Goal: Find contact information: Find contact information

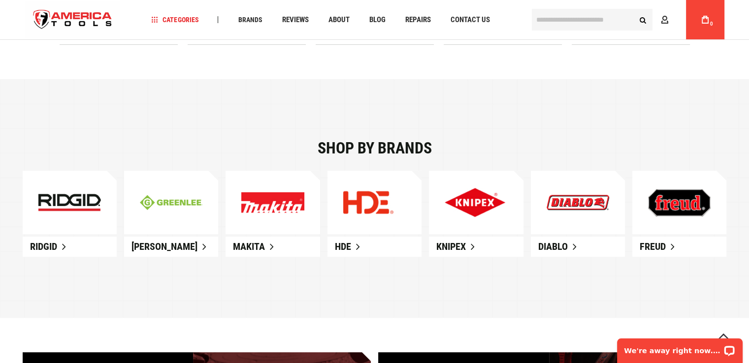
scroll to position [542, 0]
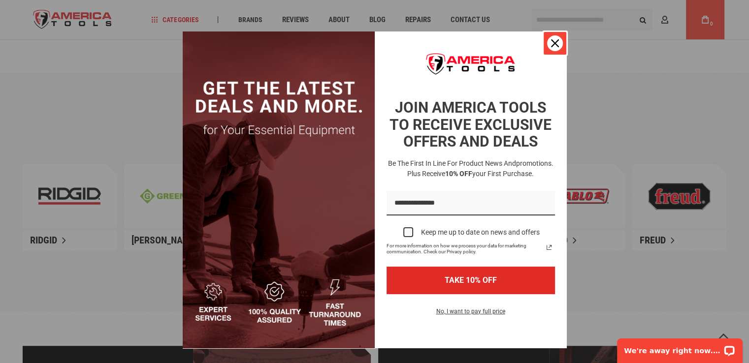
click at [553, 41] on icon "close icon" at bounding box center [555, 43] width 8 height 8
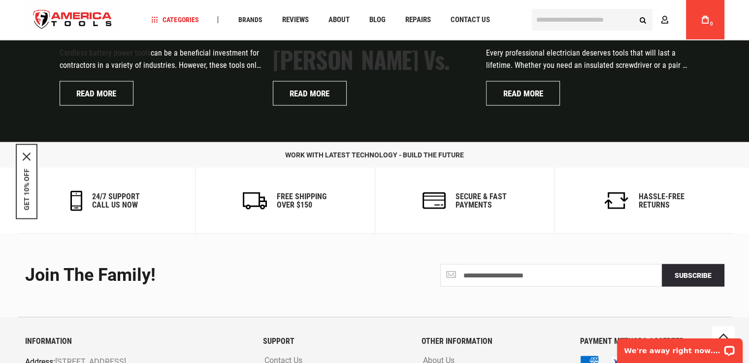
scroll to position [2384, 0]
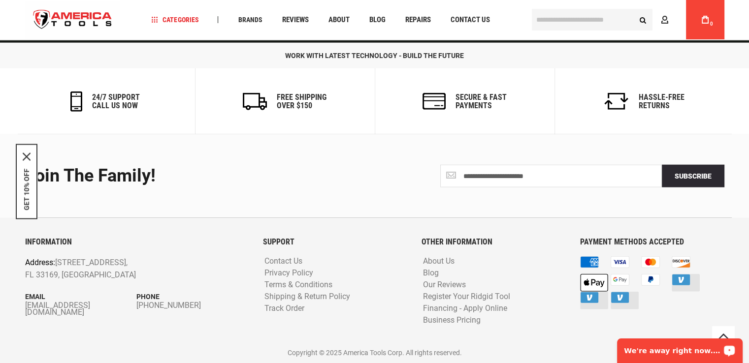
click at [676, 357] on div "We're away right now. Please check back later!" at bounding box center [680, 351] width 126 height 25
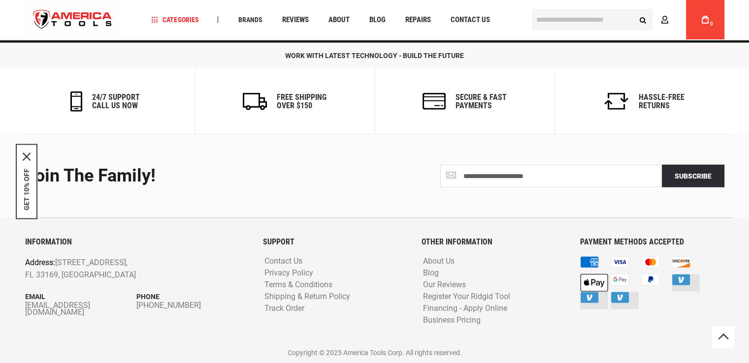
click at [362, 178] on div "Join the Family!" at bounding box center [196, 176] width 342 height 20
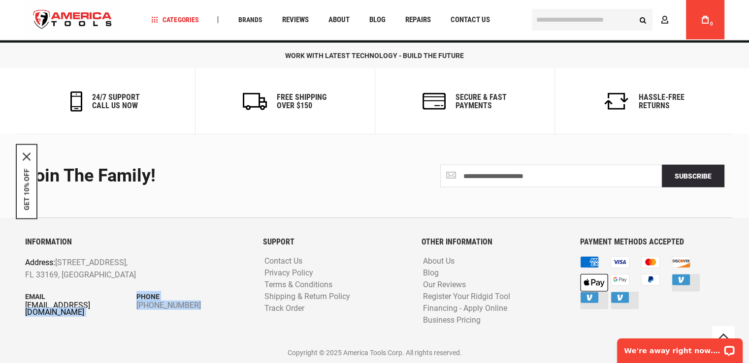
drag, startPoint x: 20, startPoint y: 303, endPoint x: 85, endPoint y: 306, distance: 64.5
click at [85, 306] on div "INFORMATION Address: 1157 NW 159th Dr, Miami, FL 33169, United States Email inf…" at bounding box center [137, 290] width 238 height 105
click at [104, 325] on div "INFORMATION Address: 1157 NW 159th Dr, Miami, FL 33169, United States Email inf…" at bounding box center [137, 290] width 238 height 105
drag, startPoint x: 114, startPoint y: 312, endPoint x: 25, endPoint y: 306, distance: 89.3
click at [25, 306] on div "INFORMATION Address: 1157 NW 159th Dr, Miami, FL 33169, United States Email inf…" at bounding box center [137, 290] width 238 height 105
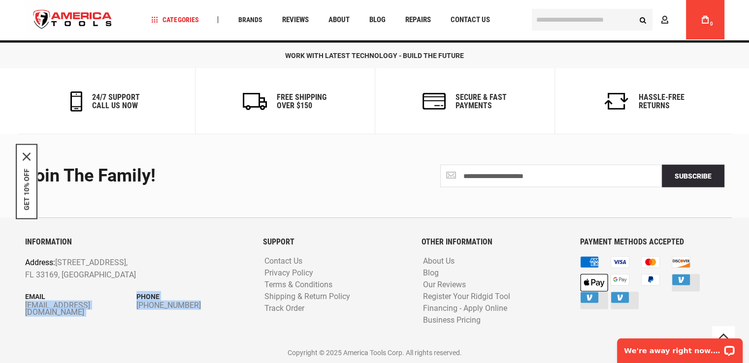
click at [64, 320] on div "INFORMATION Address: 1157 NW 159th Dr, Miami, FL 33169, United States Email inf…" at bounding box center [137, 290] width 238 height 105
click at [113, 309] on div "INFORMATION Address: 1157 NW 159th Dr, Miami, FL 33169, United States Email inf…" at bounding box center [137, 290] width 238 height 105
click at [25, 308] on div "INFORMATION Address: 1157 NW 159th Dr, Miami, FL 33169, United States Email inf…" at bounding box center [137, 290] width 238 height 105
copy div "info@americatools.com Phone +1 305-513-9914"
click at [210, 314] on div "INFORMATION Address: 1157 NW 159th Dr, Miami, FL 33169, United States Email inf…" at bounding box center [137, 290] width 238 height 105
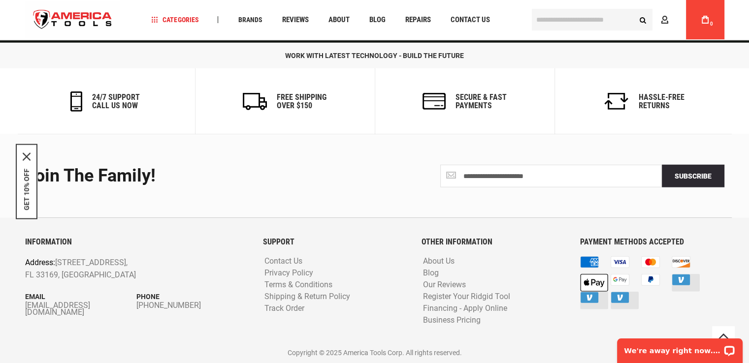
click at [200, 300] on p "Phone" at bounding box center [192, 296] width 112 height 11
click at [327, 296] on link "Shipping & Return Policy" at bounding box center [307, 296] width 91 height 9
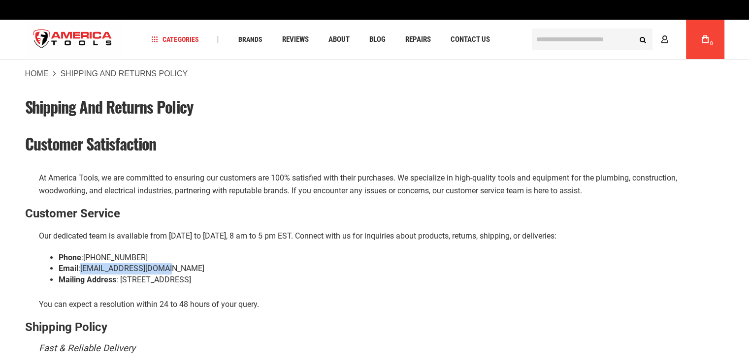
drag, startPoint x: 174, startPoint y: 268, endPoint x: 81, endPoint y: 264, distance: 93.6
click at [81, 264] on li "Email : [EMAIL_ADDRESS][DOMAIN_NAME]" at bounding box center [392, 268] width 666 height 11
copy li "[EMAIL_ADDRESS][DOMAIN_NAME]"
